Goal: Find specific page/section: Find specific page/section

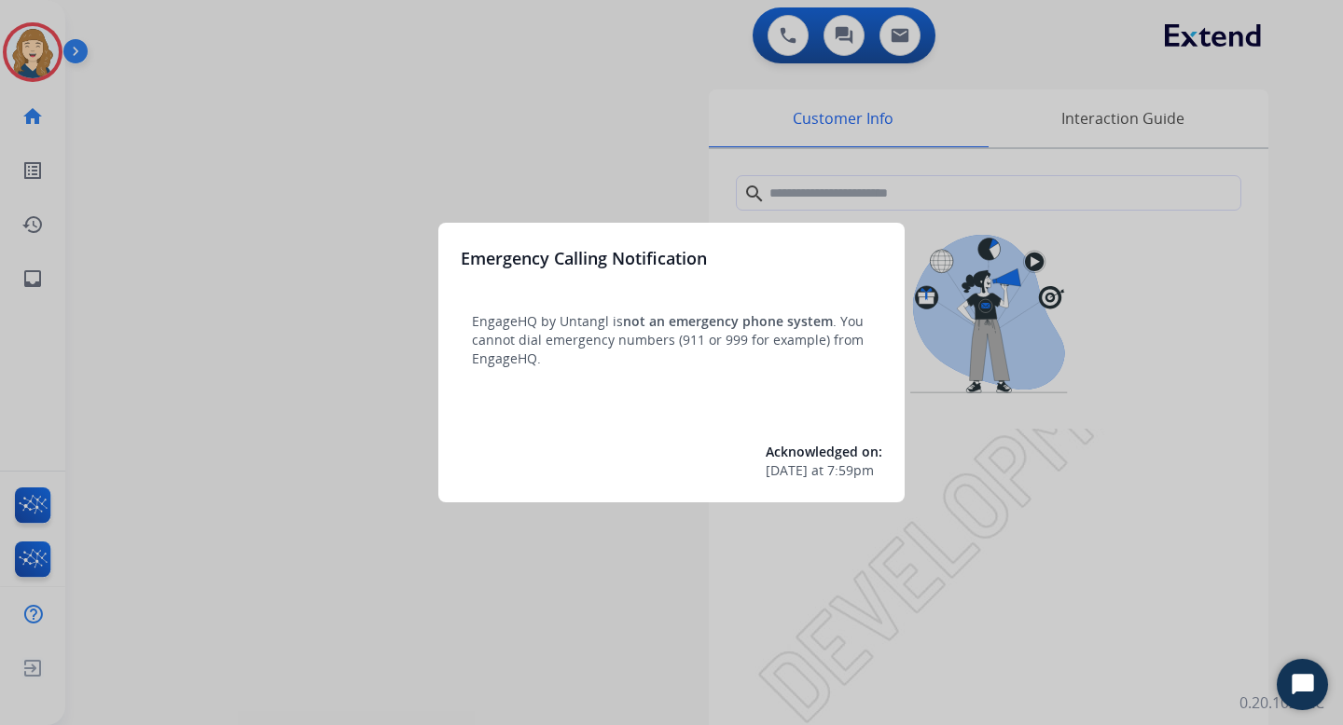
click at [941, 72] on div at bounding box center [671, 362] width 1343 height 725
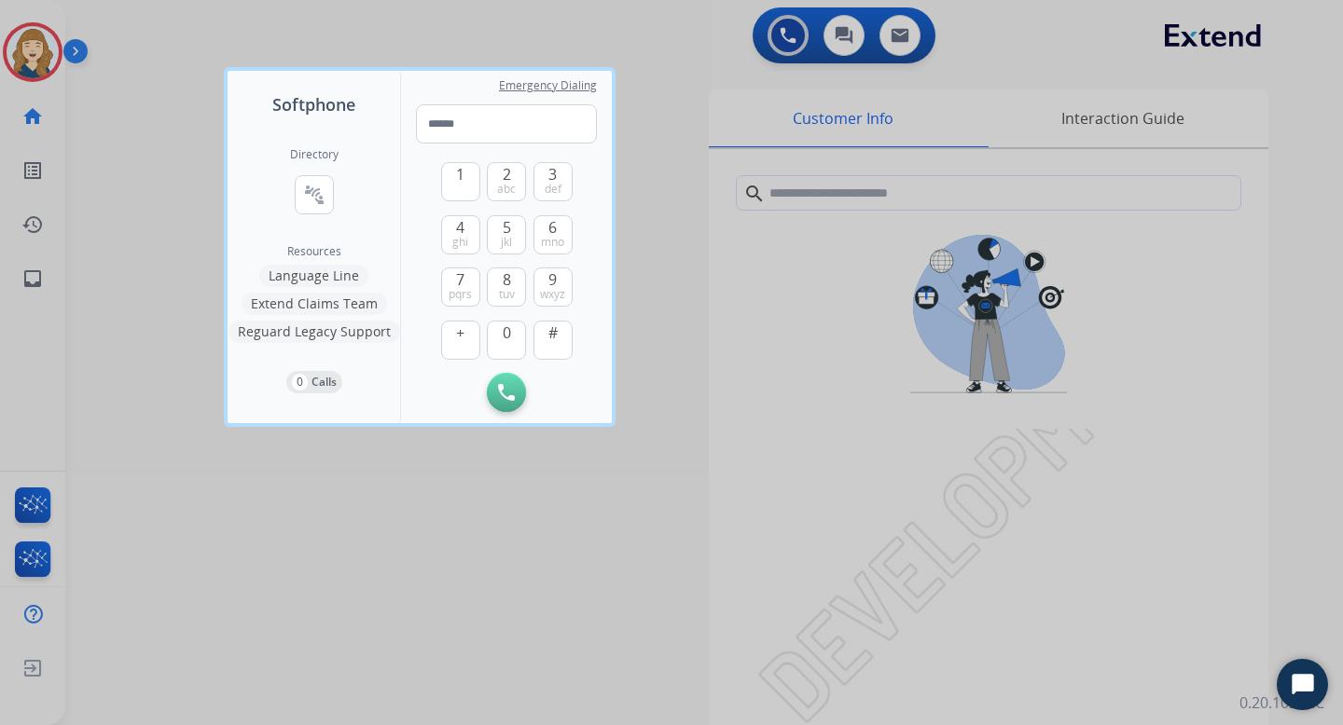
click at [454, 524] on div at bounding box center [671, 362] width 1343 height 725
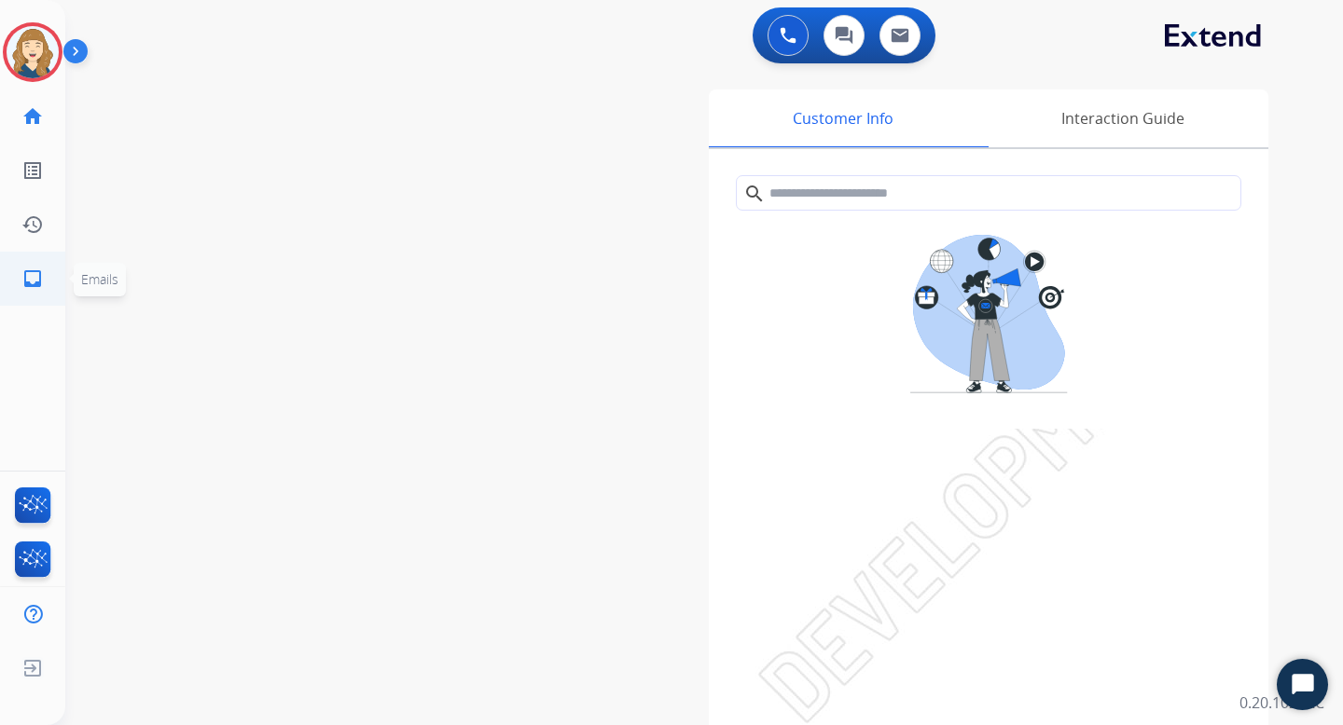
click at [38, 282] on mat-icon "inbox" at bounding box center [32, 279] width 22 height 22
select select "**********"
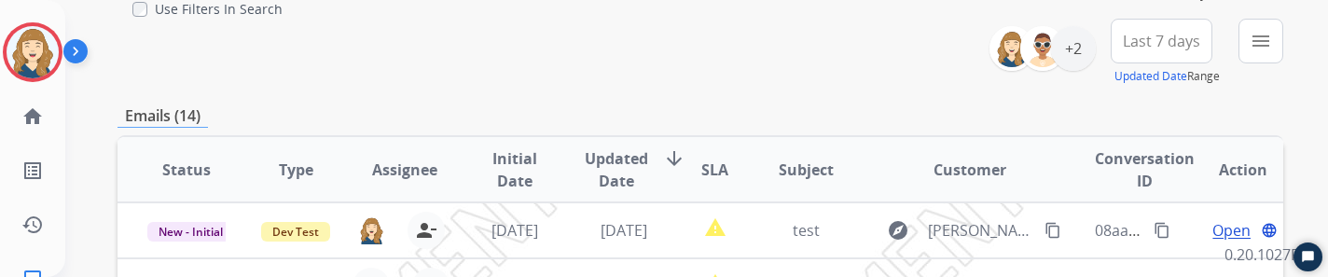
scroll to position [209, 0]
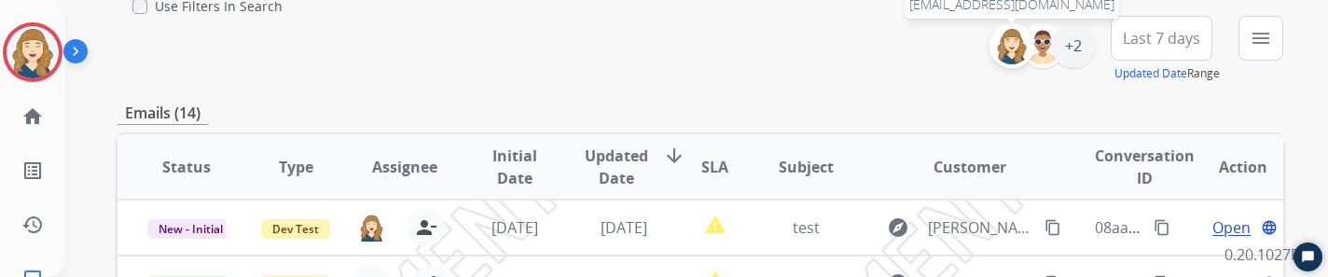
click at [1022, 49] on img at bounding box center [1011, 45] width 37 height 37
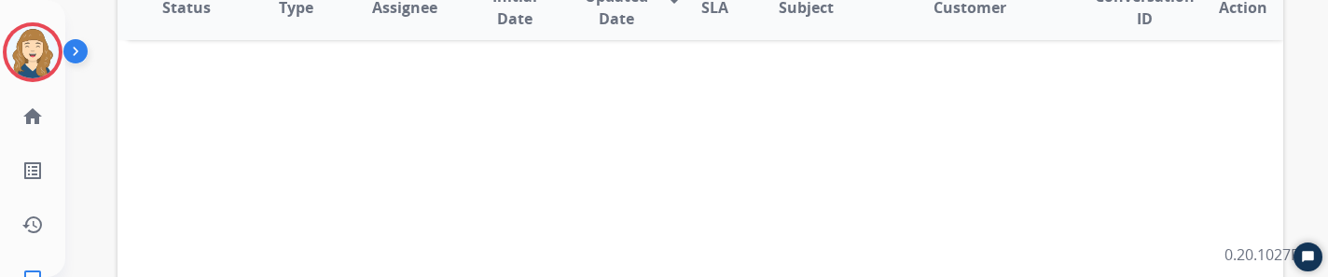
scroll to position [365, 0]
